Goal: Task Accomplishment & Management: Use online tool/utility

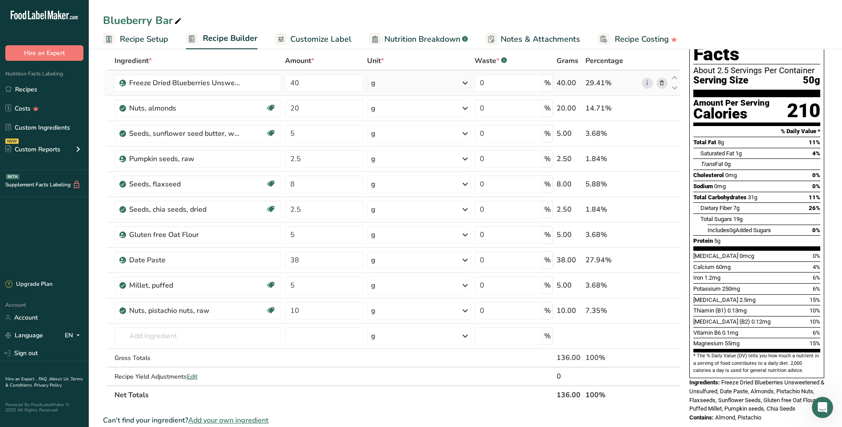
drag, startPoint x: 415, startPoint y: 35, endPoint x: 609, endPoint y: 89, distance: 201.4
click at [415, 35] on span "Nutrition Breakdown" at bounding box center [423, 39] width 76 height 12
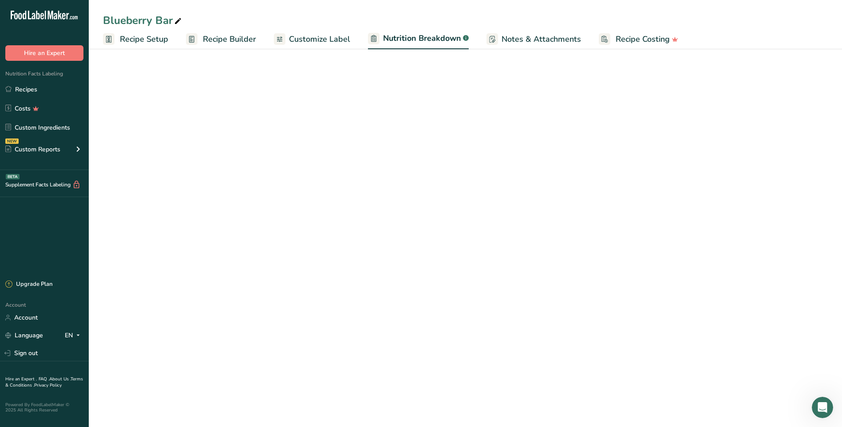
select select "Calories"
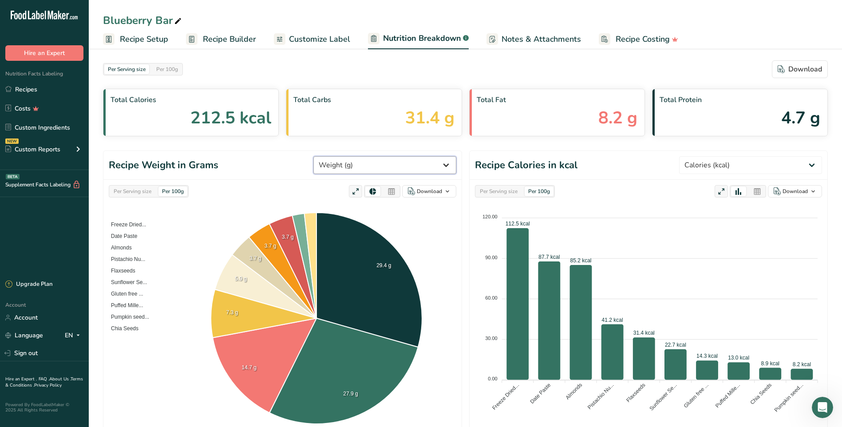
click at [405, 163] on select "Weight (g) Calories (kcal) Energy KJ (kj) Total Fat (g) Saturated Fat (g) Trans…" at bounding box center [385, 165] width 143 height 18
select select "Vitamin B6"
click at [347, 156] on select "Weight (g) Calories (kcal) Energy KJ (kj) Total Fat (g) Saturated Fat (g) Trans…" at bounding box center [385, 165] width 143 height 18
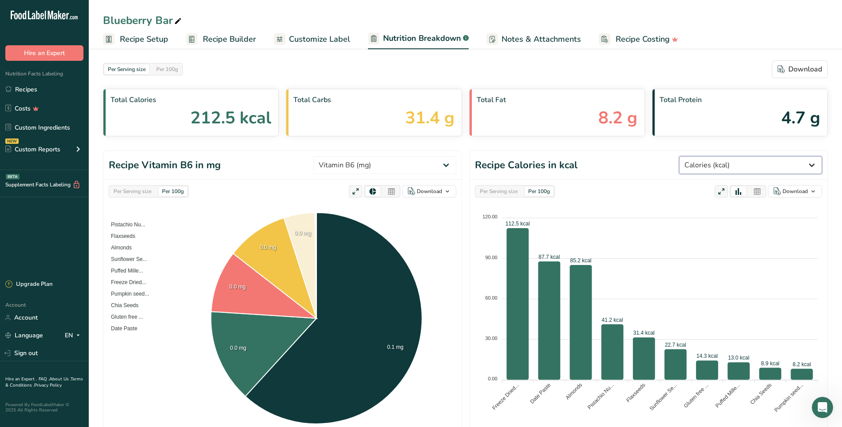
click at [791, 166] on select "Weight (g) Calories (kcal) Energy KJ (kj) Total Fat (g) Saturated Fat (g) Trans…" at bounding box center [750, 165] width 143 height 18
select select "Vitamin B6"
click at [713, 156] on select "Weight (g) Calories (kcal) Energy KJ (kj) Total Fat (g) Saturated Fat (g) Trans…" at bounding box center [750, 165] width 143 height 18
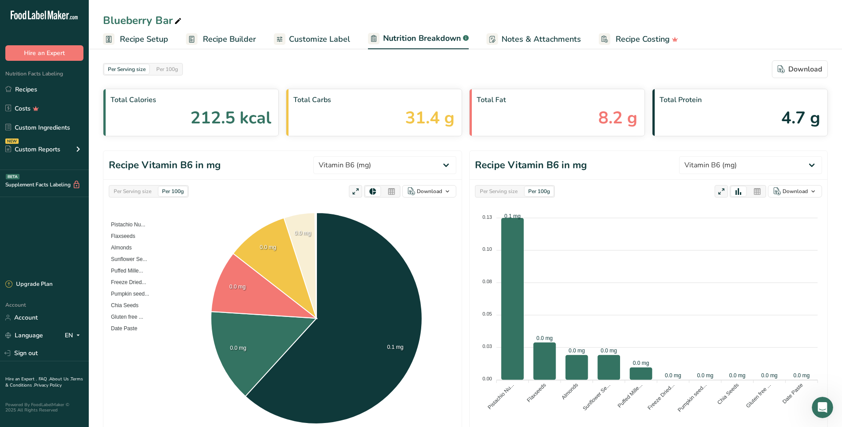
click at [148, 40] on span "Recipe Setup" at bounding box center [144, 39] width 48 height 12
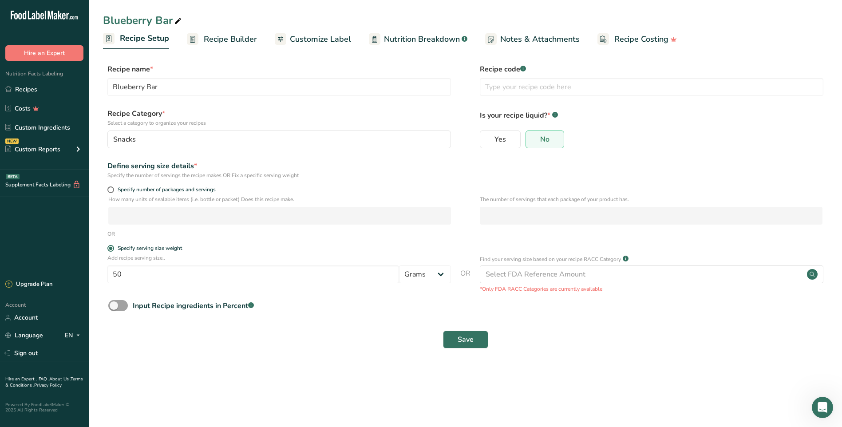
click at [223, 29] on link "Recipe Builder" at bounding box center [222, 39] width 70 height 20
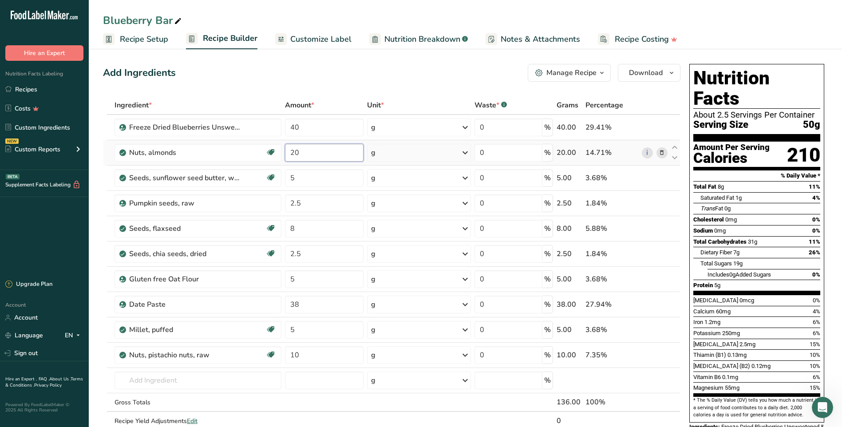
click at [306, 153] on input "20" at bounding box center [324, 153] width 79 height 18
type input "2"
type input "15"
click at [660, 136] on div "Ingredient * Amount * Unit * Waste * .a-a{fill:#347362;}.b-a{fill:#fff;} Grams …" at bounding box center [392, 272] width 578 height 353
drag, startPoint x: 326, startPoint y: 358, endPoint x: 290, endPoint y: 356, distance: 37.0
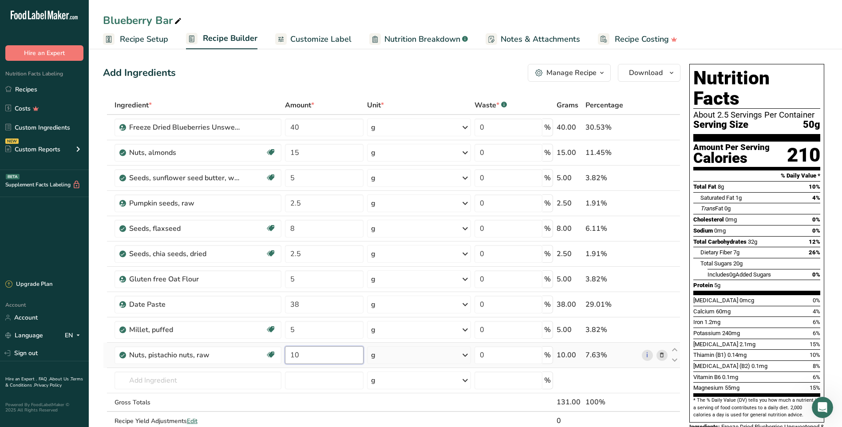
click at [290, 356] on input "10" at bounding box center [324, 355] width 79 height 18
click at [655, 364] on div "Ingredient * Amount * Unit * Waste * .a-a{fill:#347362;}.b-a{fill:#fff;} Grams …" at bounding box center [392, 272] width 578 height 353
click at [312, 351] on input "15" at bounding box center [324, 355] width 79 height 18
type input "1"
type input "20"
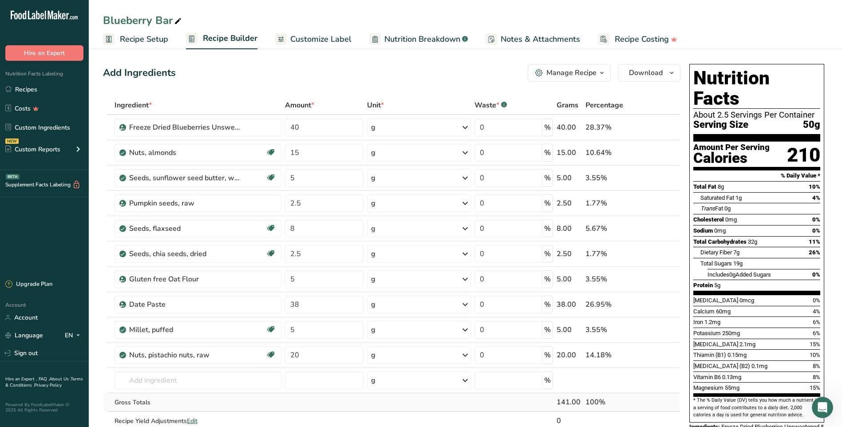
click at [321, 401] on div "Ingredient * Amount * Unit * Waste * .a-a{fill:#347362;}.b-a{fill:#fff;} Grams …" at bounding box center [392, 272] width 578 height 353
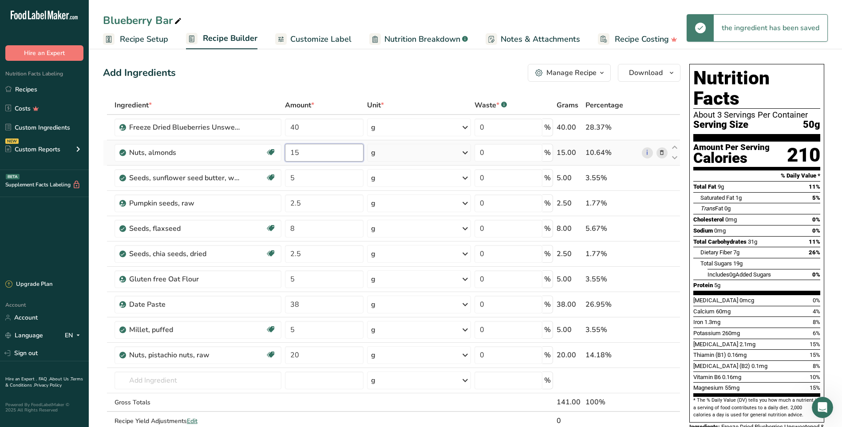
drag, startPoint x: 303, startPoint y: 156, endPoint x: 286, endPoint y: 149, distance: 18.3
click at [286, 149] on input "15" at bounding box center [324, 153] width 79 height 18
type input "20"
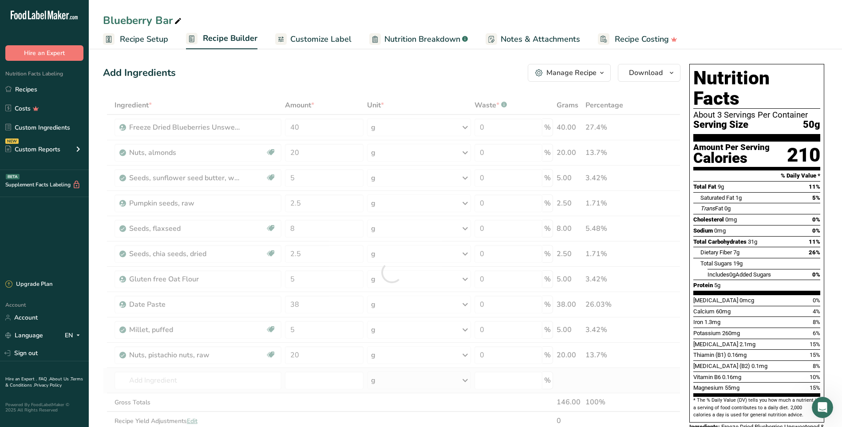
click at [281, 390] on div "Ingredient * Amount * Unit * Waste * .a-a{fill:#347362;}.b-a{fill:#fff;} Grams …" at bounding box center [392, 272] width 578 height 353
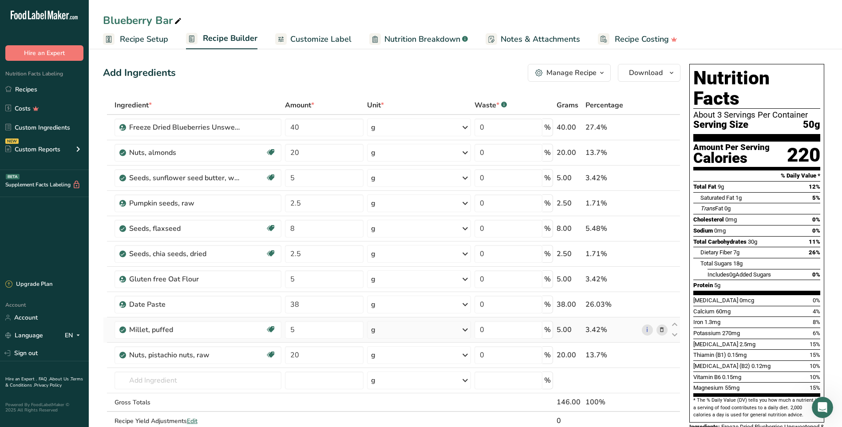
click at [663, 333] on icon at bounding box center [662, 330] width 6 height 9
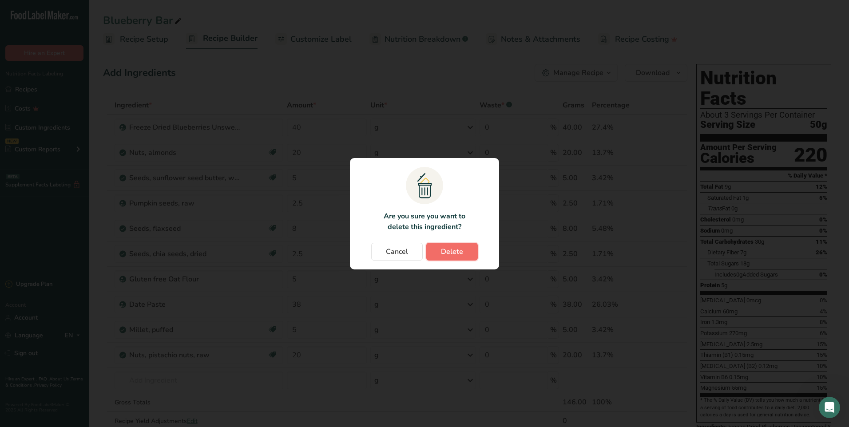
click at [442, 256] on span "Delete" at bounding box center [452, 251] width 22 height 11
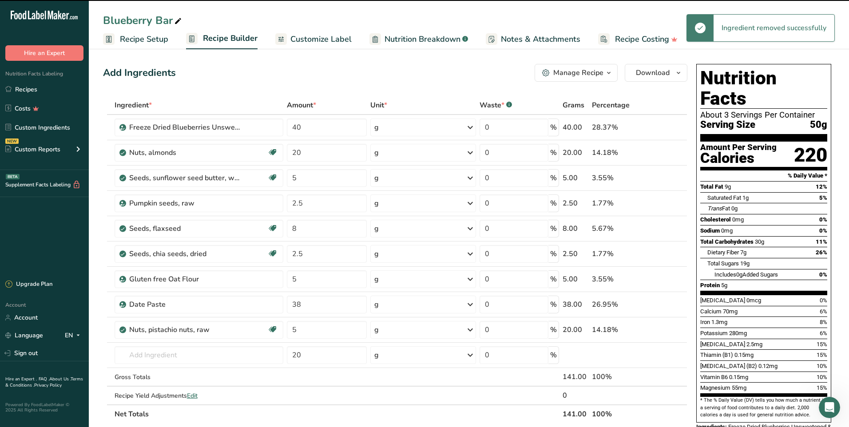
type input "20"
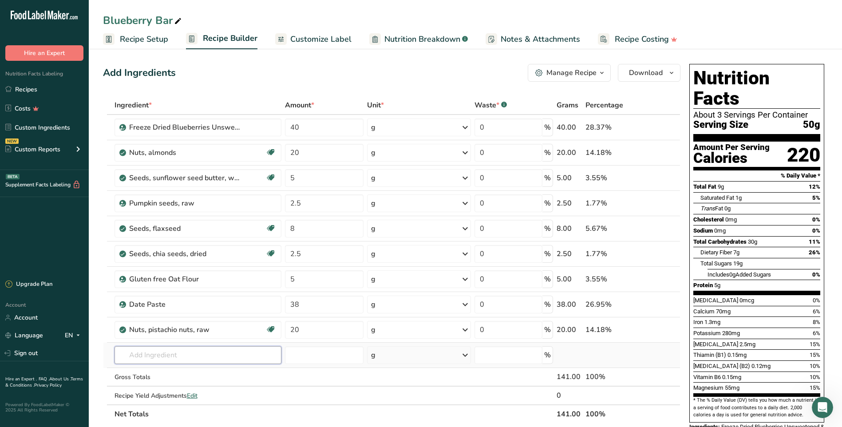
click at [167, 357] on input "text" at bounding box center [198, 355] width 167 height 18
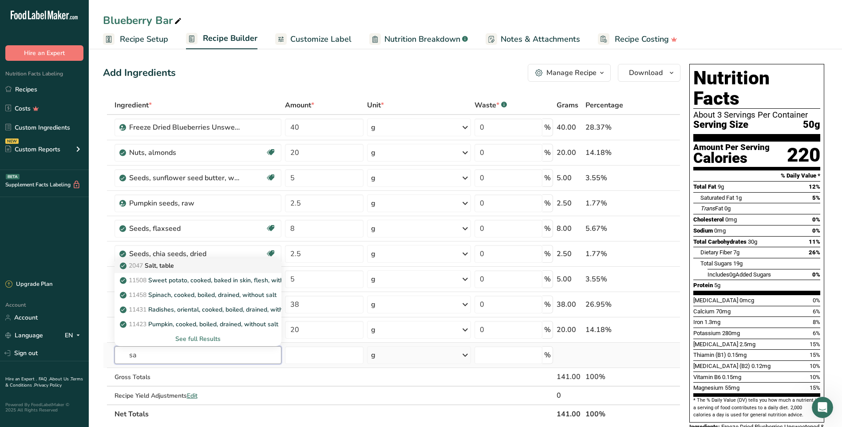
type input "s"
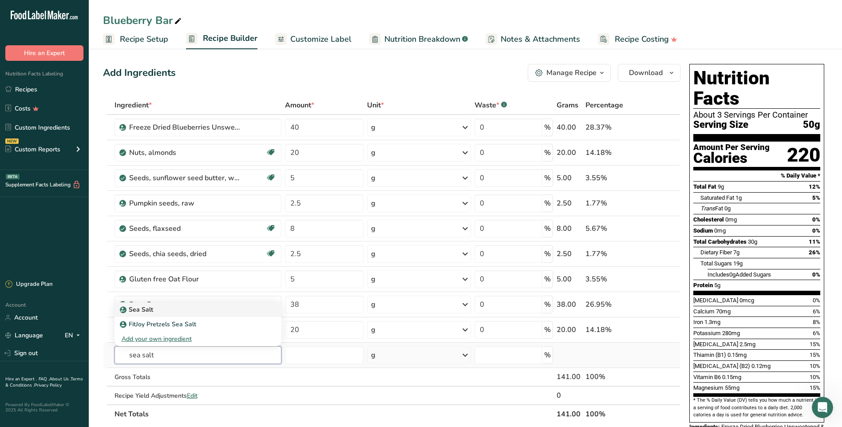
type input "sea salt"
click at [155, 314] on div "Sea Salt" at bounding box center [191, 309] width 139 height 9
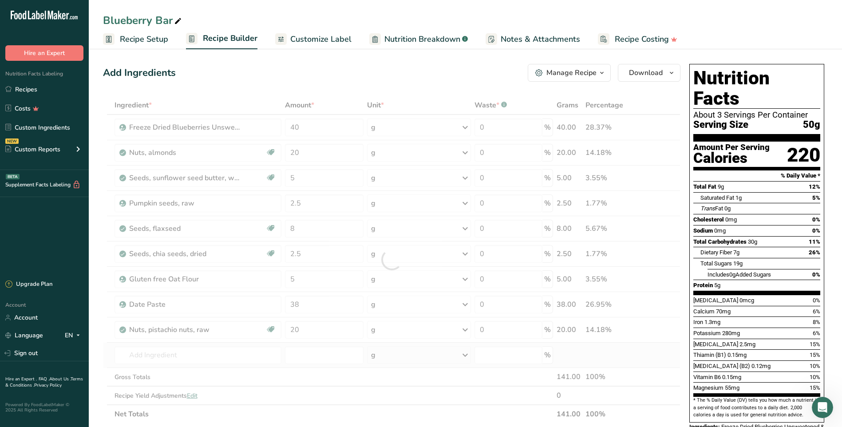
type input "Sea Salt"
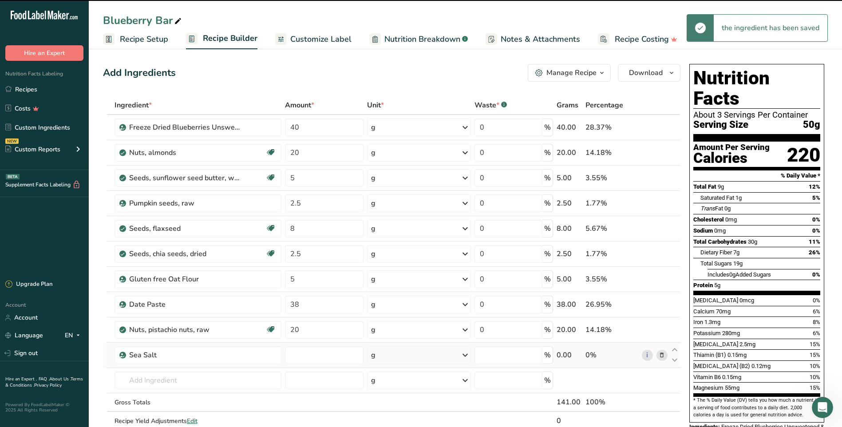
type input "0"
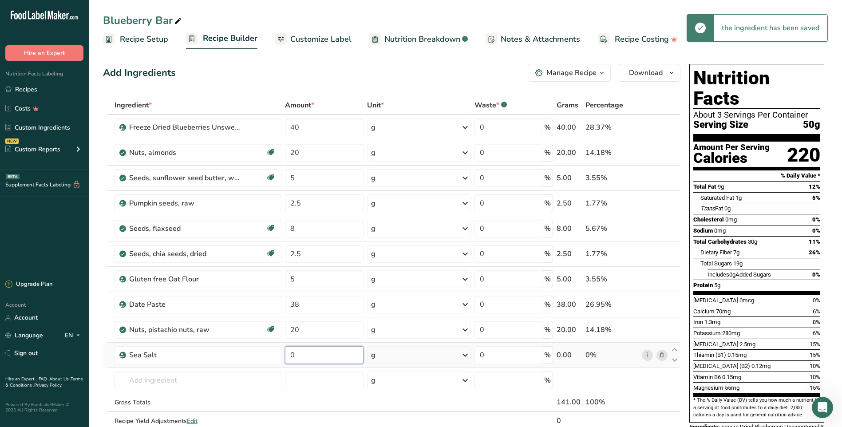
drag, startPoint x: 318, startPoint y: 353, endPoint x: 285, endPoint y: 354, distance: 32.4
click at [285, 354] on input "0" at bounding box center [324, 355] width 79 height 18
click at [643, 383] on div "Ingredient * Amount * Unit * Waste * .a-a{fill:#347362;}.b-a{fill:#fff;} Grams …" at bounding box center [392, 272] width 578 height 353
drag, startPoint x: 297, startPoint y: 356, endPoint x: 275, endPoint y: 352, distance: 21.7
click at [275, 352] on tr "Sea Salt 2 g Weight Units g kg mg See more Volume Units l Volume units require …" at bounding box center [391, 355] width 577 height 25
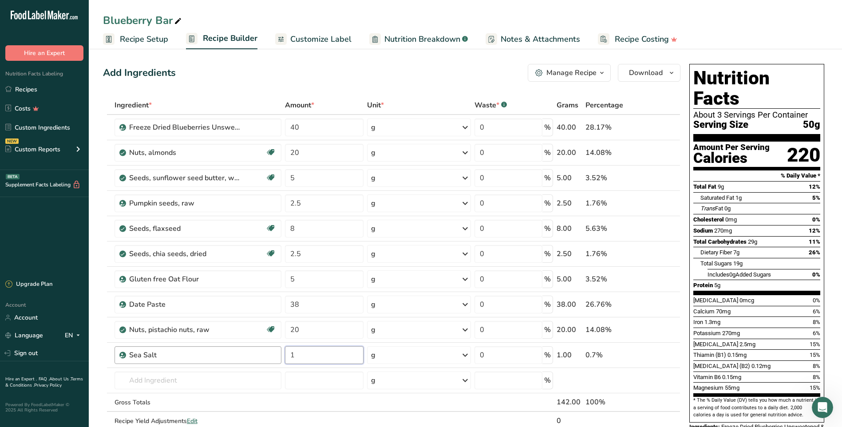
type input "1"
click at [376, 403] on div "Ingredient * Amount * Unit * Waste * .a-a{fill:#347362;}.b-a{fill:#fff;} Grams …" at bounding box center [392, 272] width 578 height 353
drag, startPoint x: 300, startPoint y: 357, endPoint x: 286, endPoint y: 357, distance: 13.3
click at [286, 357] on input "1" at bounding box center [324, 355] width 79 height 18
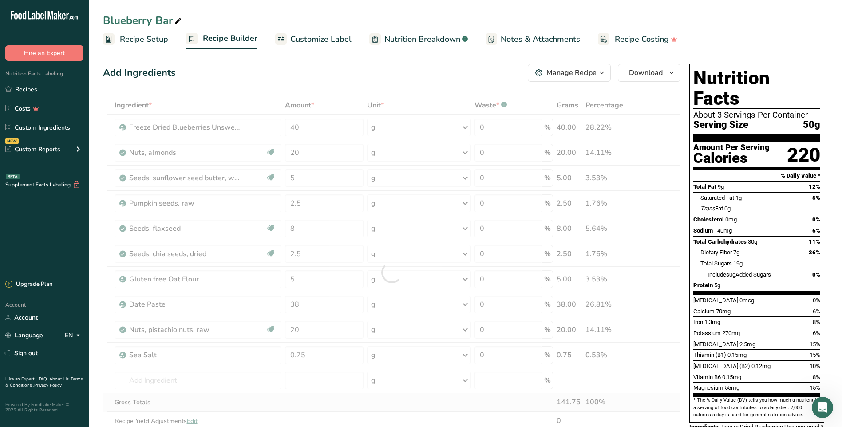
click at [288, 399] on div "Ingredient * Amount * Unit * Waste * .a-a{fill:#347362;}.b-a{fill:#fff;} Grams …" at bounding box center [392, 272] width 578 height 353
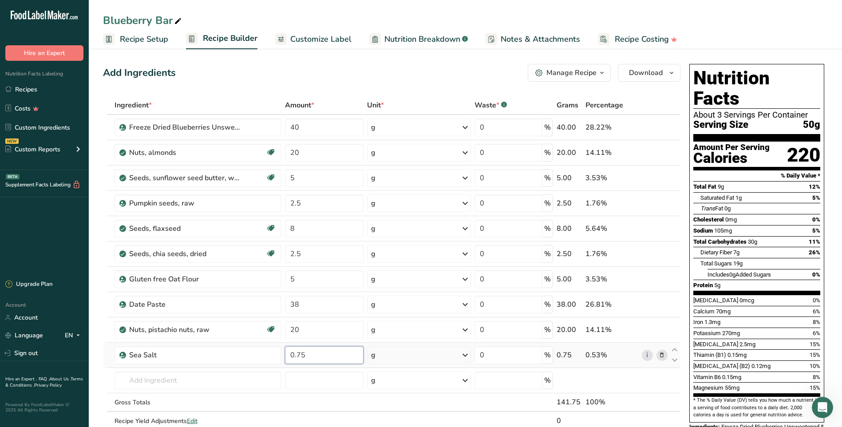
drag, startPoint x: 316, startPoint y: 356, endPoint x: 288, endPoint y: 353, distance: 28.6
click at [288, 353] on input "0.75" at bounding box center [324, 355] width 79 height 18
type input "0.5"
click at [286, 402] on div "Ingredient * Amount * Unit * Waste * .a-a{fill:#347362;}.b-a{fill:#fff;} Grams …" at bounding box center [392, 272] width 578 height 353
click at [600, 71] on icon "button" at bounding box center [602, 73] width 7 height 11
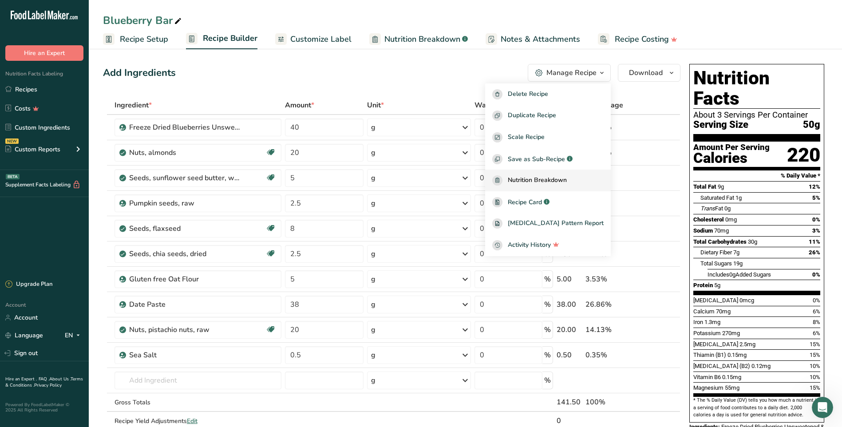
drag, startPoint x: 536, startPoint y: 200, endPoint x: 524, endPoint y: 188, distance: 16.6
click at [536, 200] on span "Recipe Card" at bounding box center [525, 202] width 34 height 9
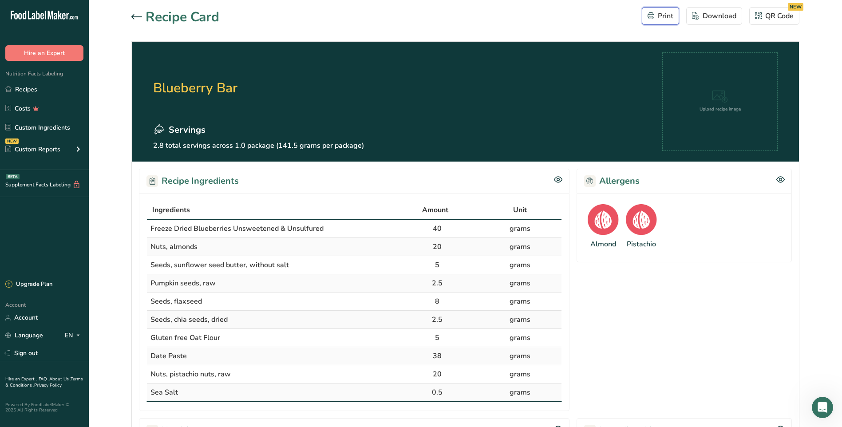
click at [655, 12] on div "Print" at bounding box center [661, 16] width 26 height 11
drag, startPoint x: 659, startPoint y: 12, endPoint x: 75, endPoint y: 373, distance: 687.0
click at [659, 12] on div "Print" at bounding box center [661, 16] width 26 height 11
